Goal: Check status: Check status

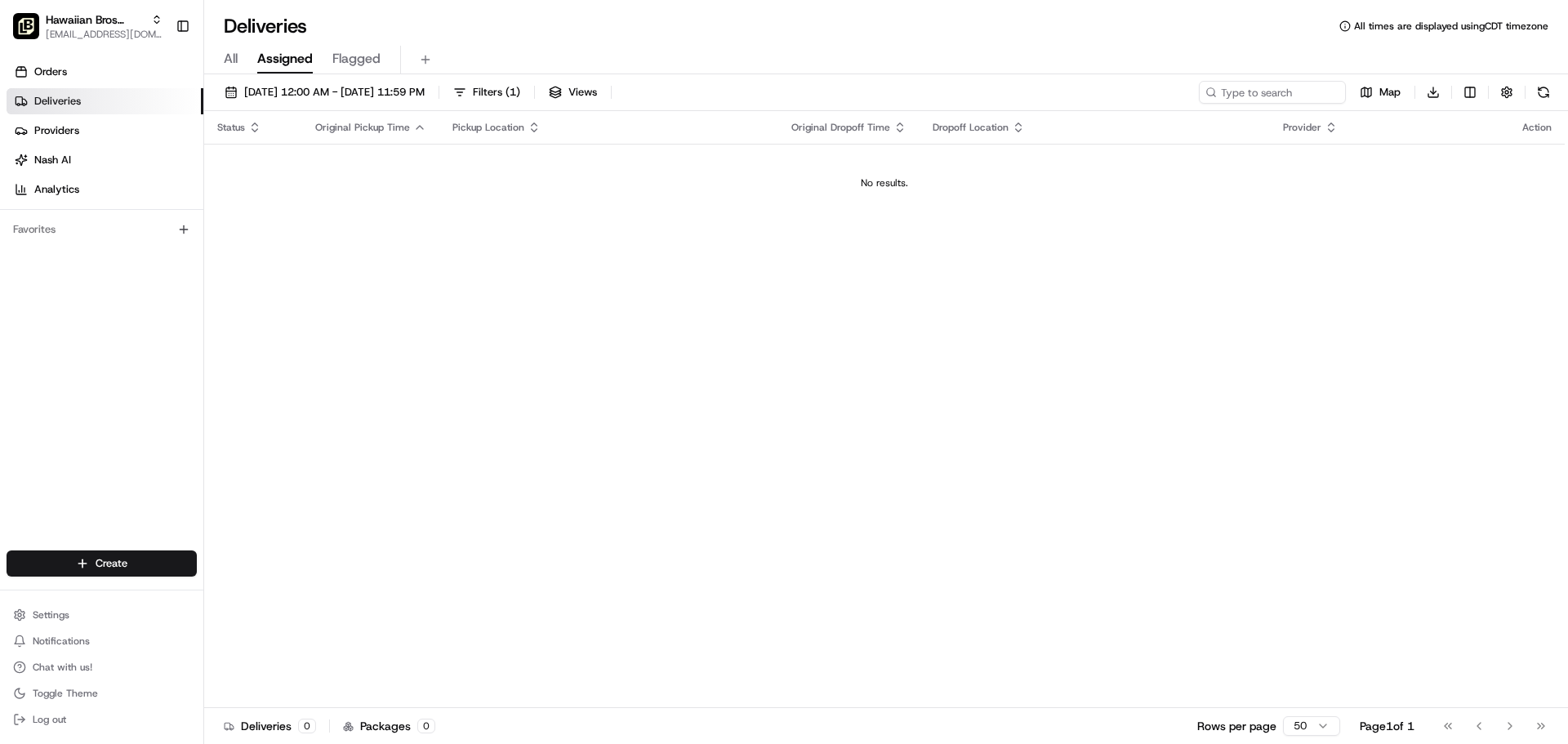
click at [110, 101] on link "Deliveries" at bounding box center [105, 101] width 197 height 26
click at [370, 100] on button "[DATE] 12:00 AM - [DATE] 11:59 PM" at bounding box center [324, 92] width 214 height 23
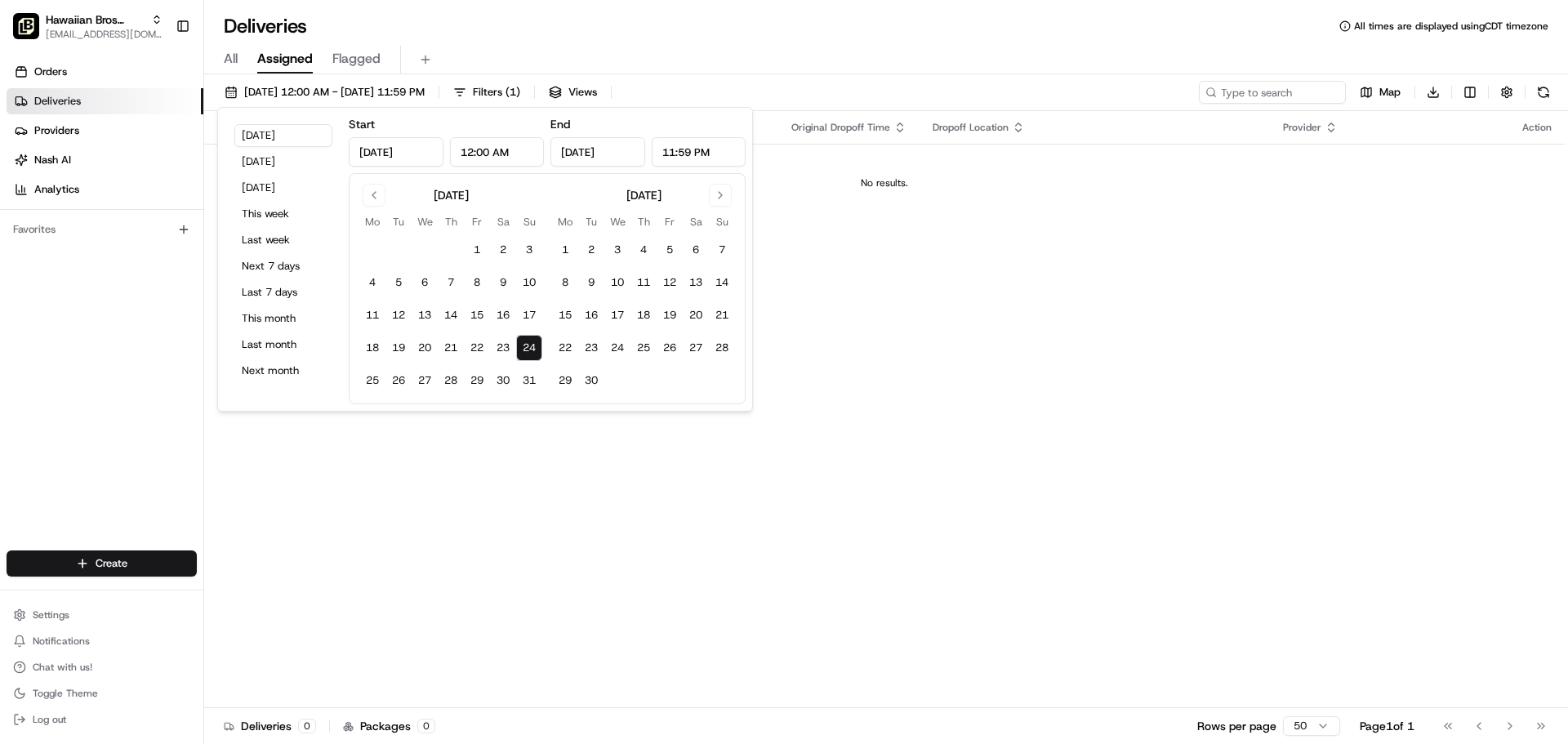
click at [530, 356] on button "24" at bounding box center [529, 348] width 26 height 26
click at [112, 49] on div "Hawaiian Bros (Lenexa KS) [EMAIL_ADDRESS][DOMAIN_NAME] Toggle Sidebar" at bounding box center [102, 25] width 204 height 52
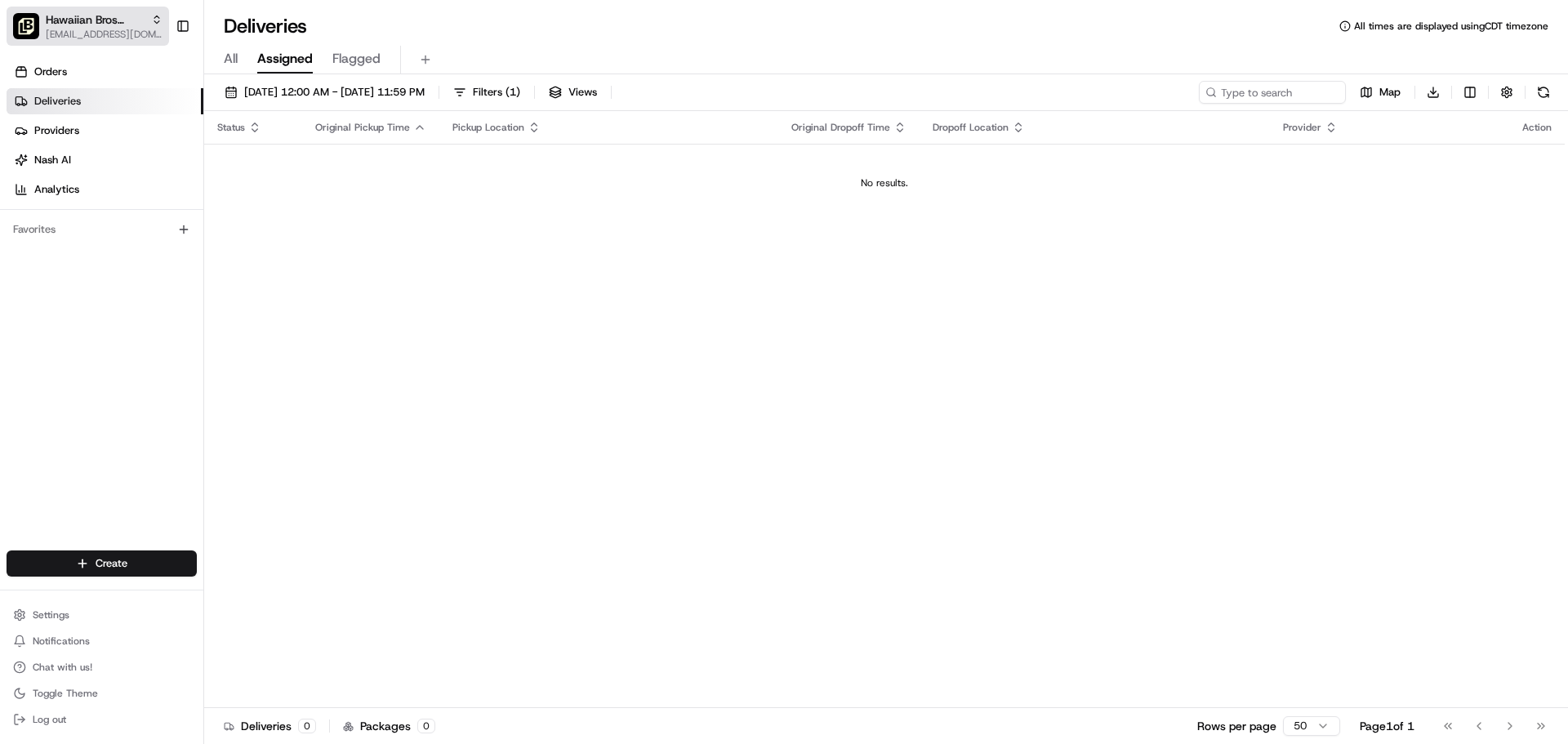
click at [109, 24] on span "Hawaiian Bros (Lenexa KS)" at bounding box center [95, 20] width 99 height 17
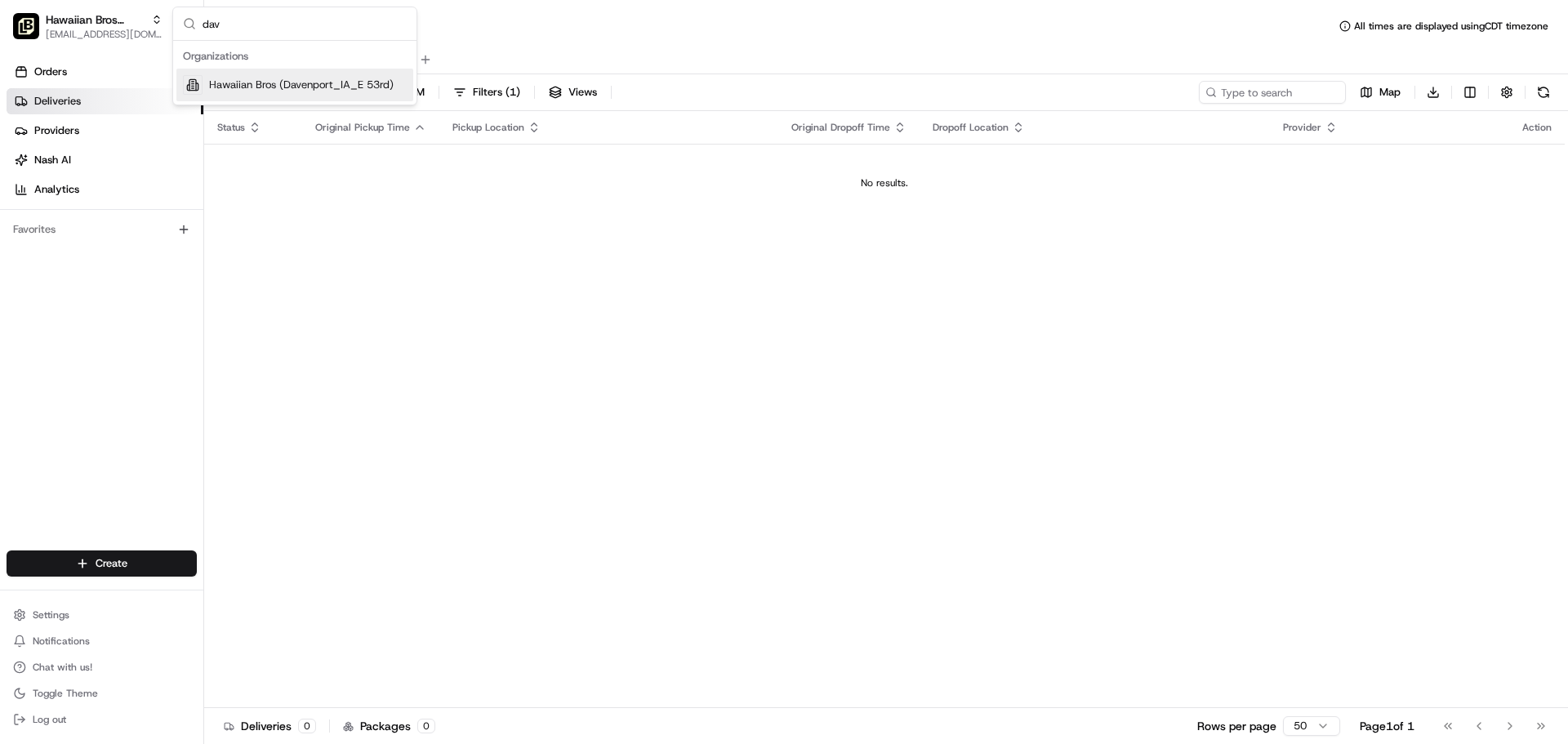
type input "dav"
click at [272, 76] on div "Hawaiian Bros (Davenport_IA_E 53rd)" at bounding box center [295, 84] width 237 height 32
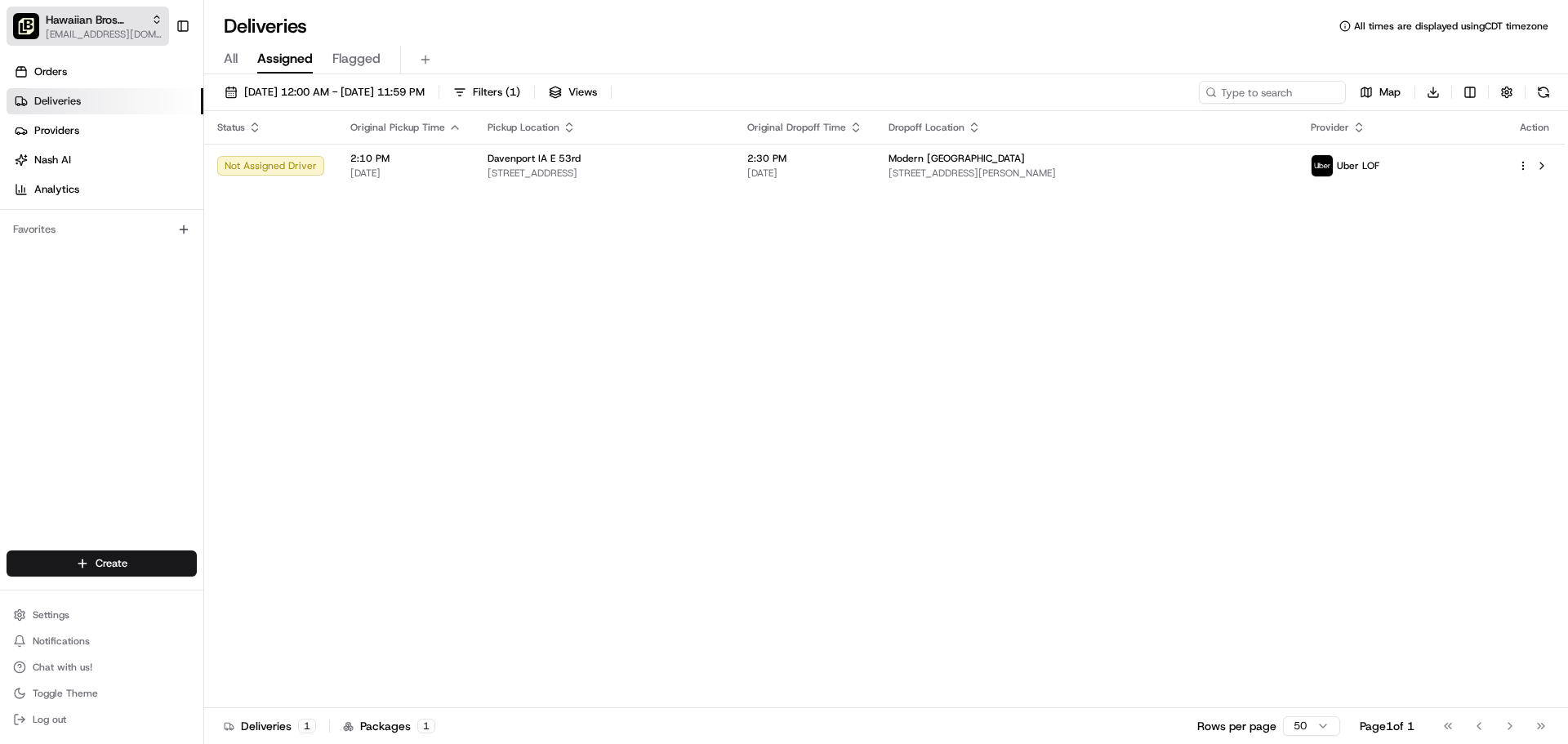
click at [95, 29] on span "[EMAIL_ADDRESS][DOMAIN_NAME]" at bounding box center [104, 33] width 116 height 13
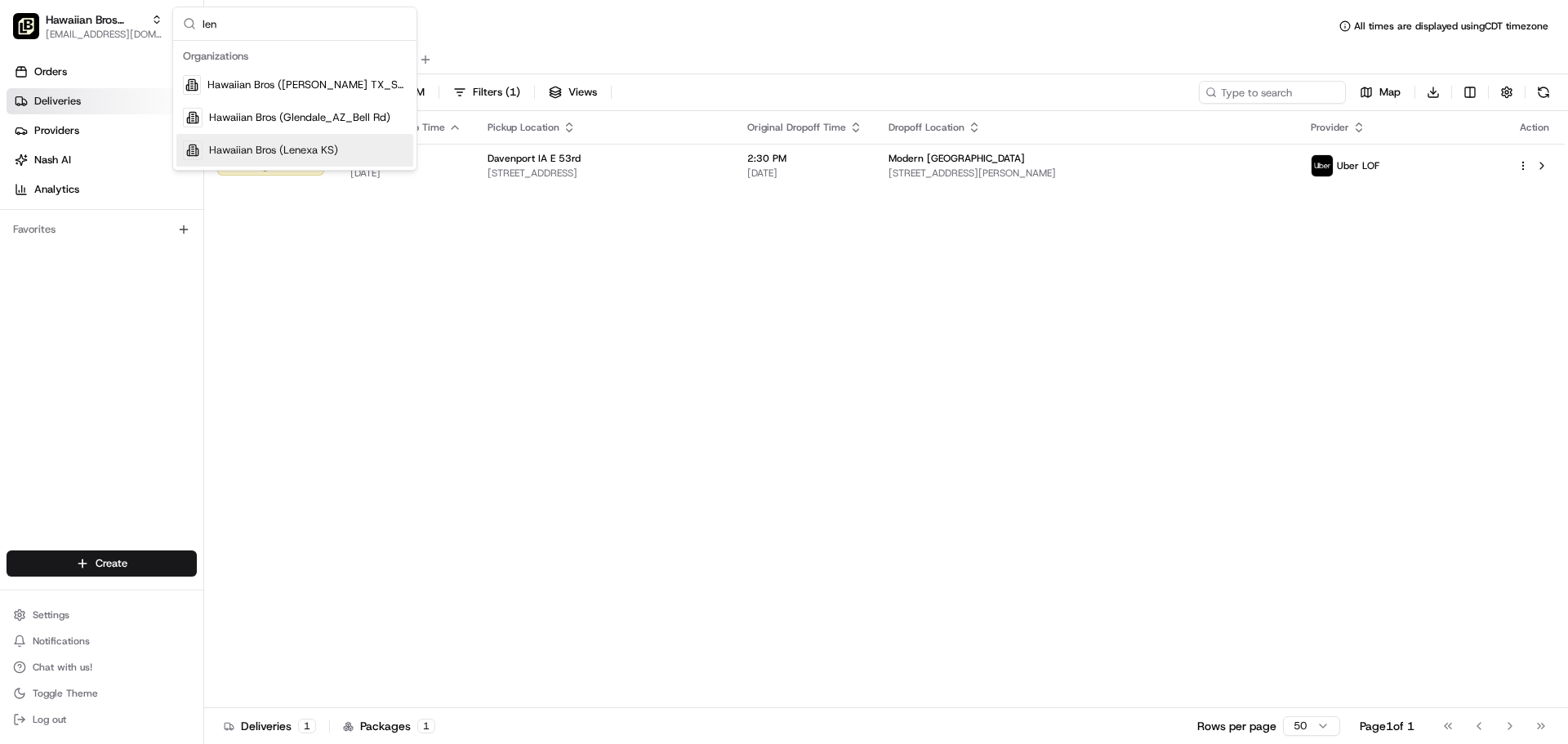
type input "len"
click at [255, 141] on div "Hawaiian Bros (Lenexa KS)" at bounding box center [295, 150] width 237 height 32
